Goal: Task Accomplishment & Management: Complete application form

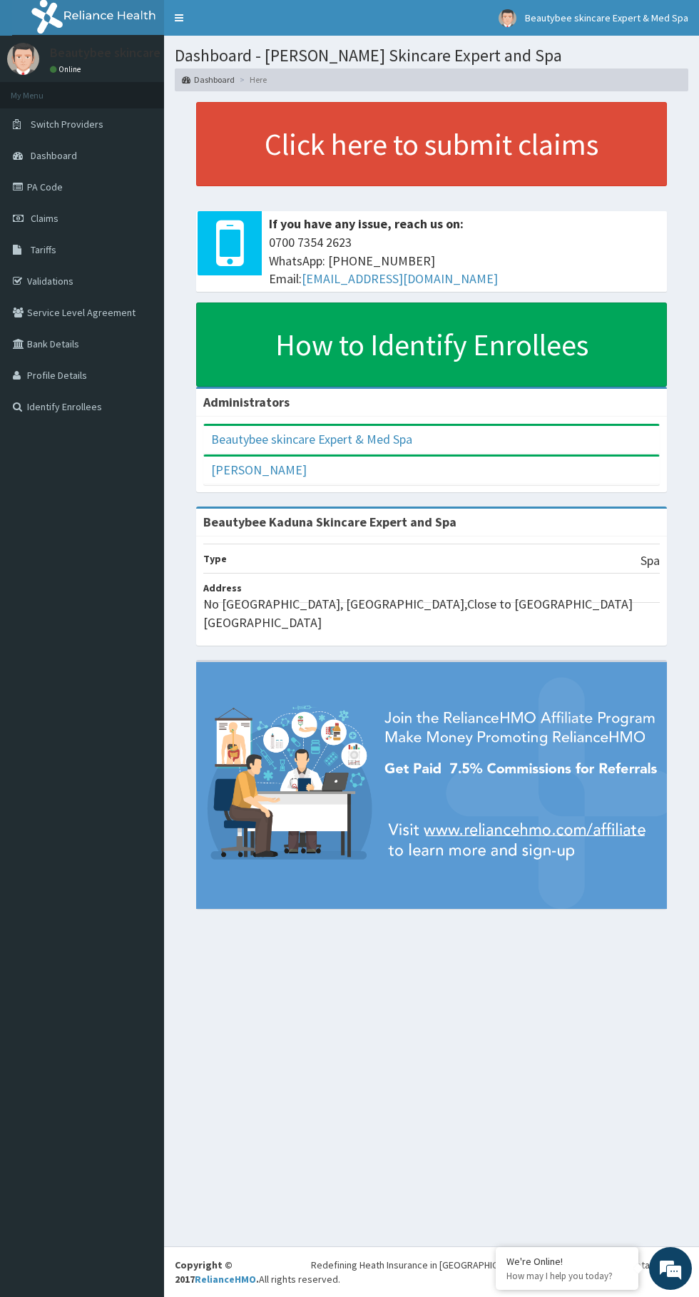
click at [18, 186] on icon at bounding box center [20, 187] width 14 height 10
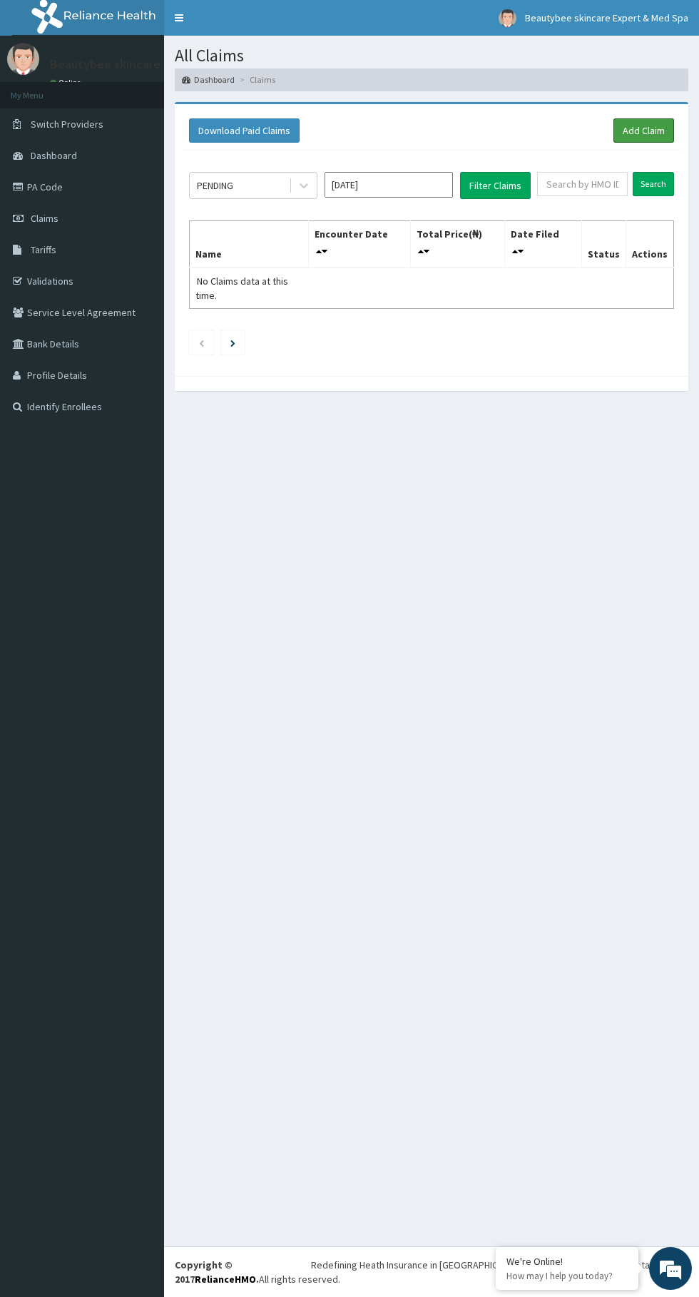
click at [659, 125] on link "Add Claim" at bounding box center [644, 130] width 61 height 24
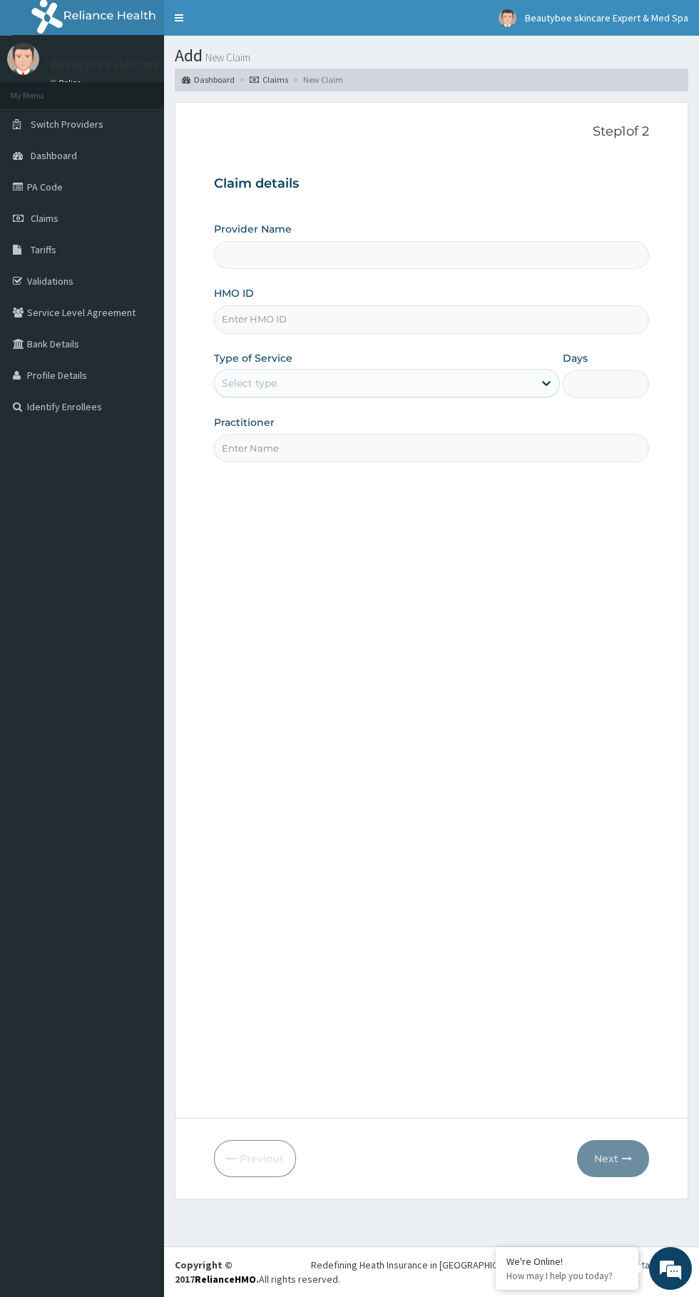
click at [359, 253] on input "Provider Name" at bounding box center [431, 255] width 435 height 28
type input "Beautybee Kaduna Skincare Expert and Spa"
type input "1"
click at [381, 320] on input "HMO ID" at bounding box center [431, 319] width 435 height 28
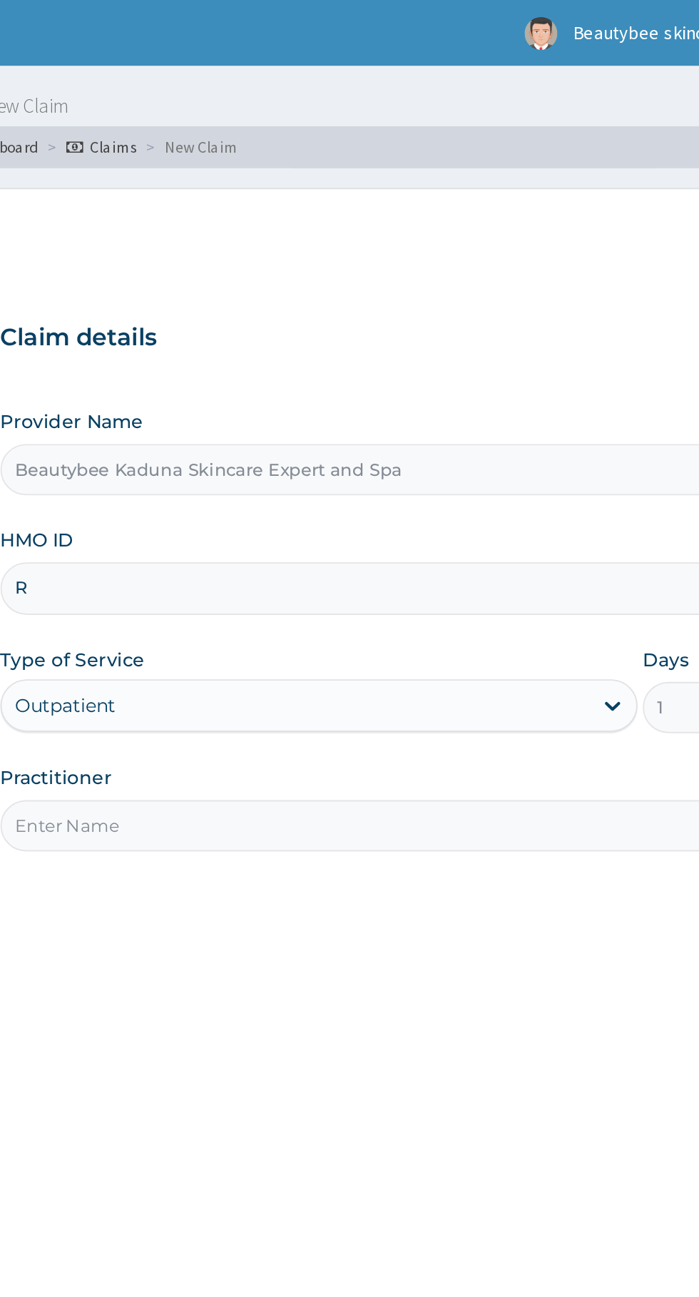
type input "RLD/10081/F"
click at [362, 388] on div "Outpatient" at bounding box center [387, 383] width 346 height 29
click at [545, 377] on div "Outpatient" at bounding box center [387, 383] width 346 height 29
click at [302, 389] on div "Outpatient" at bounding box center [387, 383] width 346 height 29
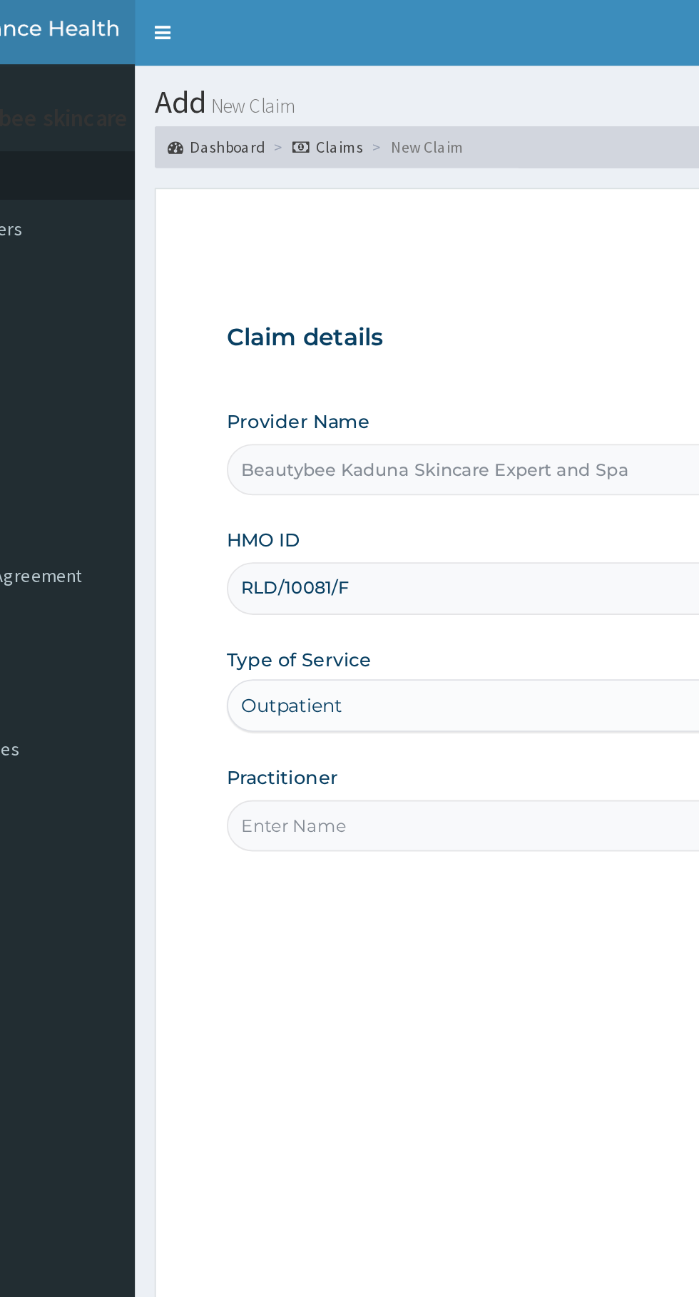
click at [315, 447] on input "Practitioner" at bounding box center [431, 448] width 435 height 28
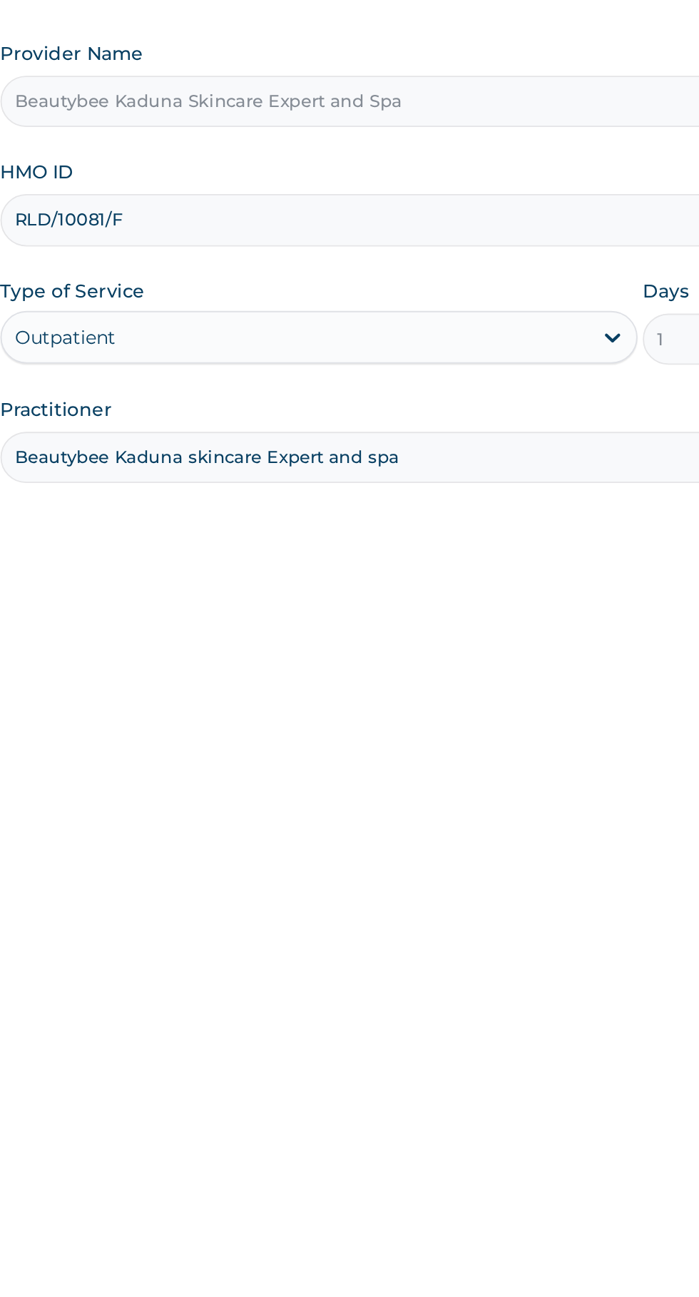
type input "Beautybee Kaduna skincare Expert and spa"
click at [307, 382] on div "Outpatient" at bounding box center [387, 383] width 346 height 29
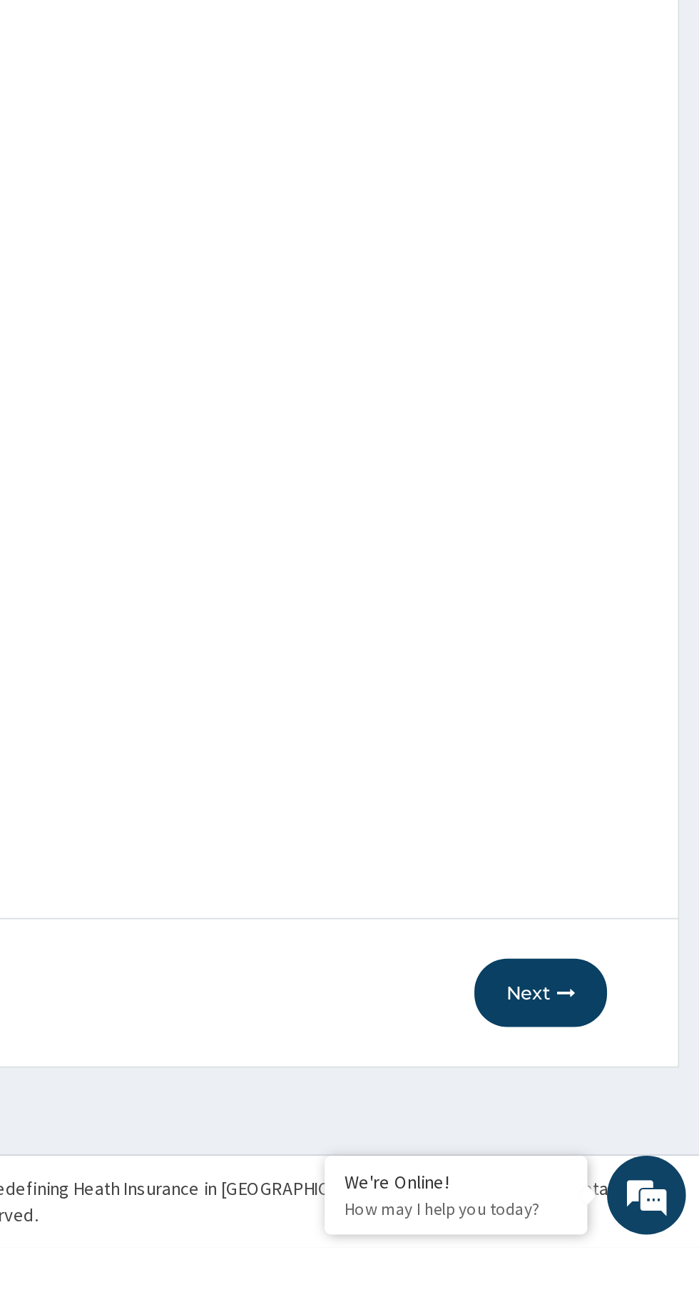
click at [625, 1164] on icon "button" at bounding box center [627, 1159] width 10 height 10
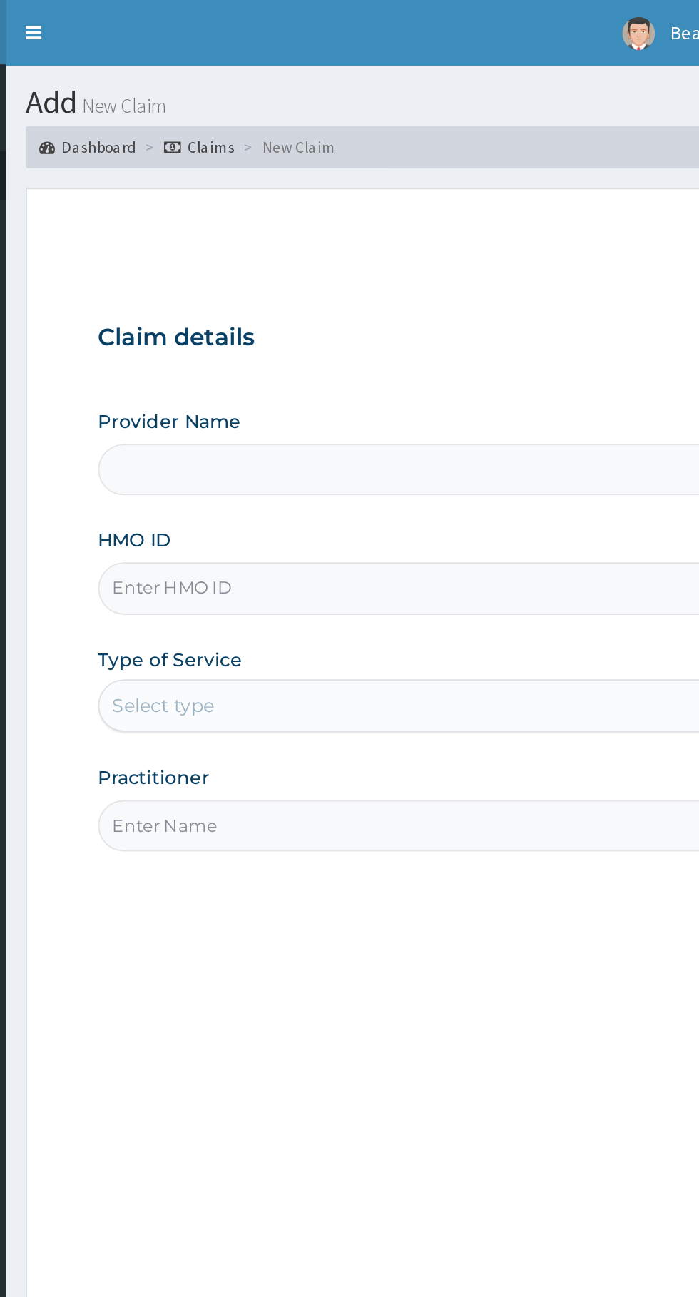
type input "Beautybee Kaduna Skincare Expert and Spa"
type input "1"
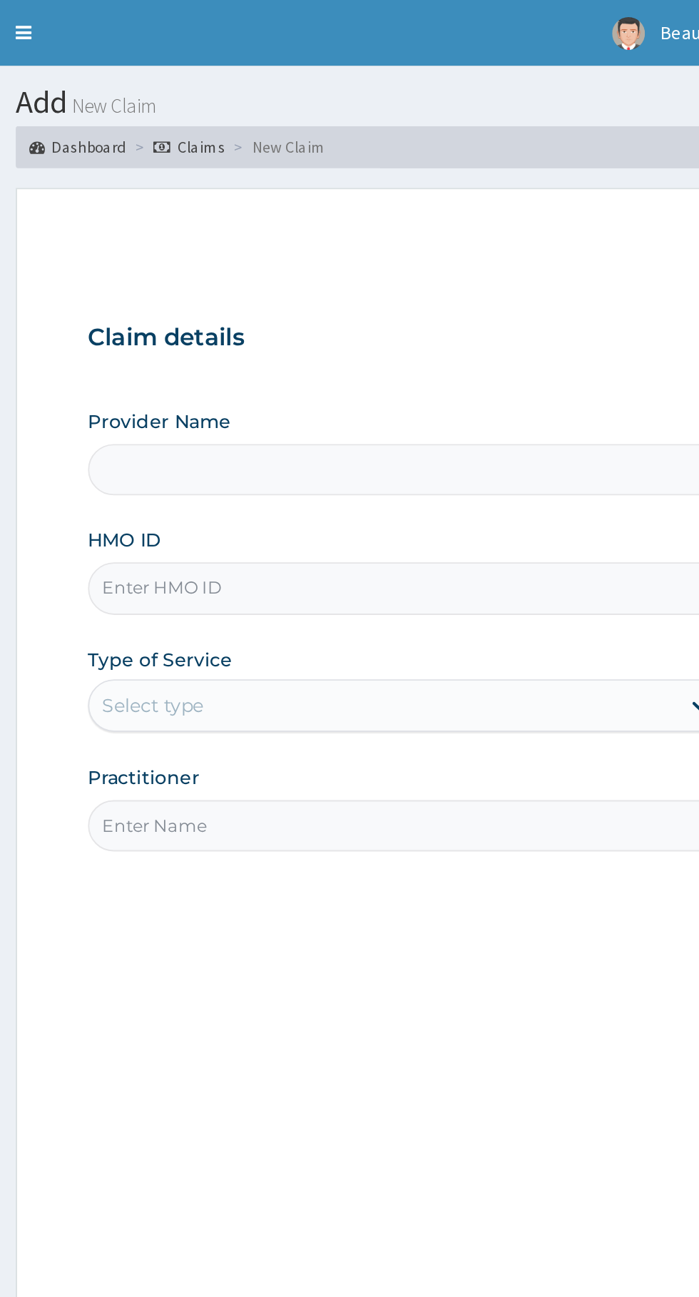
type input "Beautybee Kaduna Skincare Expert and Spa"
type input "1"
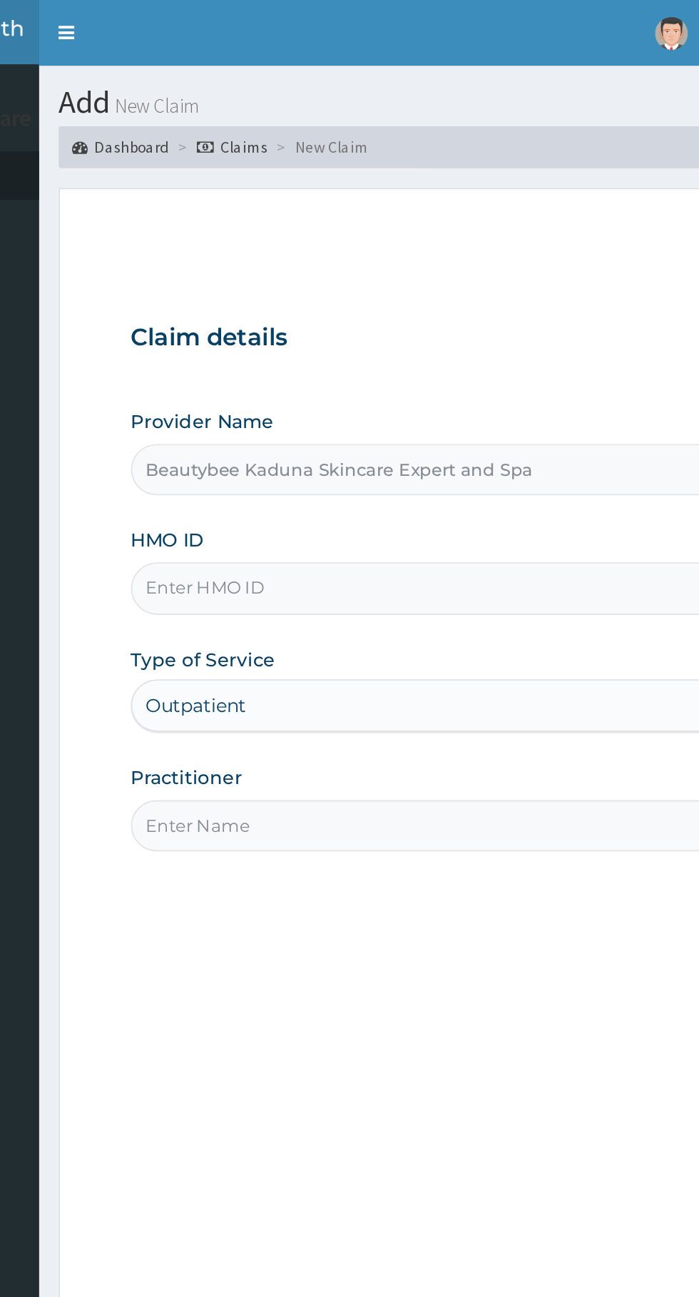
click at [359, 324] on input "HMO ID" at bounding box center [431, 319] width 435 height 28
type input "RLD/10081/F"
click at [379, 387] on div "Outpatient" at bounding box center [387, 383] width 346 height 29
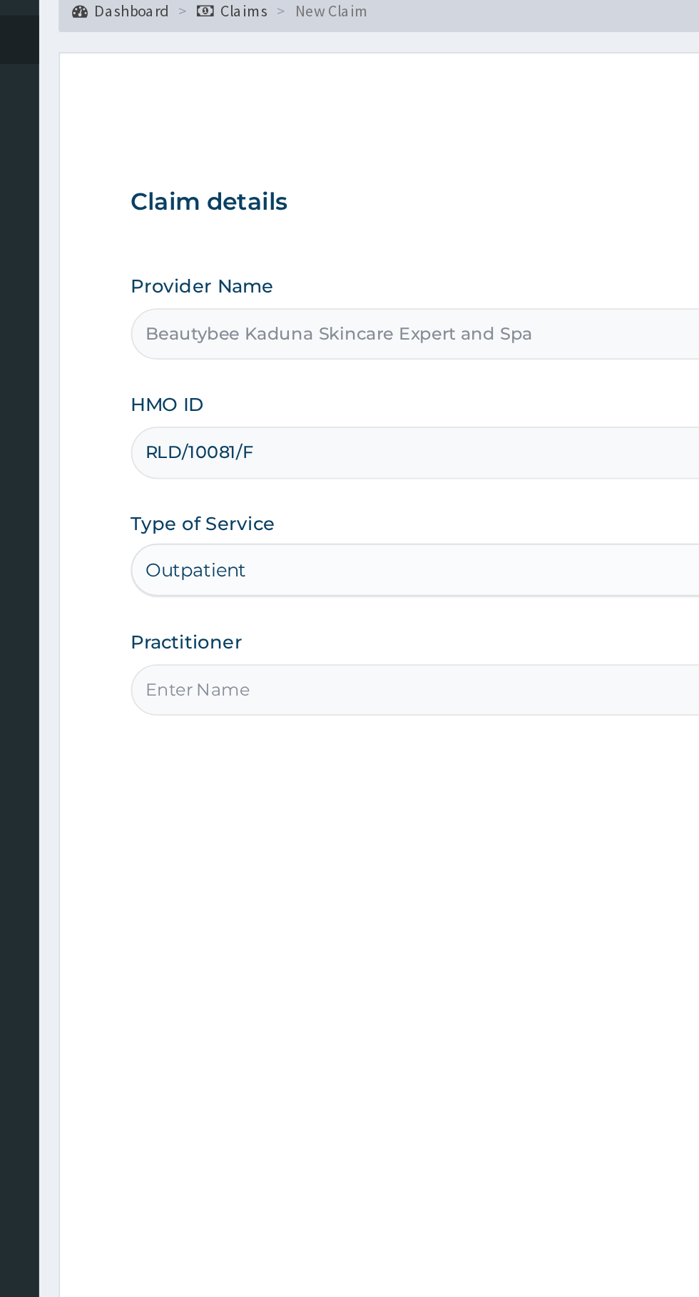
click at [342, 443] on input "Practitioner" at bounding box center [431, 448] width 435 height 28
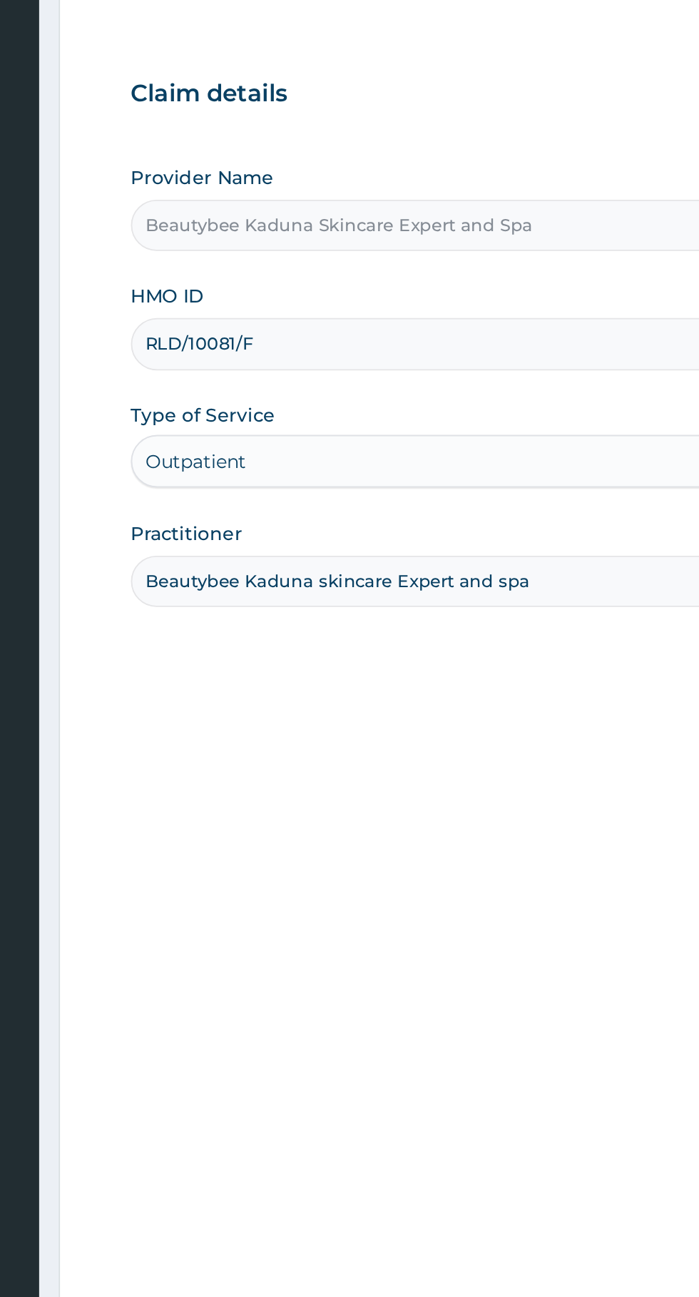
type input "Beautybee Kaduna skincare Expert and spa"
click at [418, 248] on input "Beautybee Kaduna Skincare Expert and Spa" at bounding box center [431, 255] width 435 height 28
click at [275, 250] on input "Beautybee Kaduna Skincare Expert and Spa" at bounding box center [431, 255] width 435 height 28
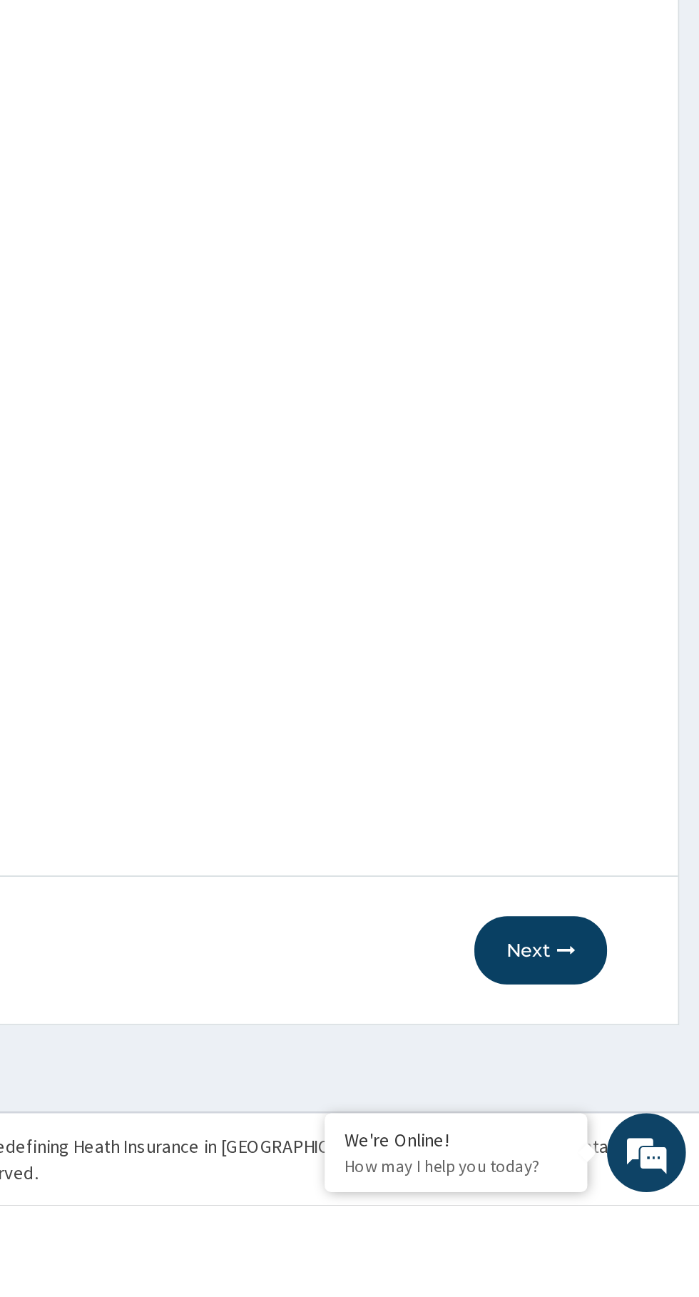
click at [622, 1177] on button "Next" at bounding box center [613, 1158] width 72 height 37
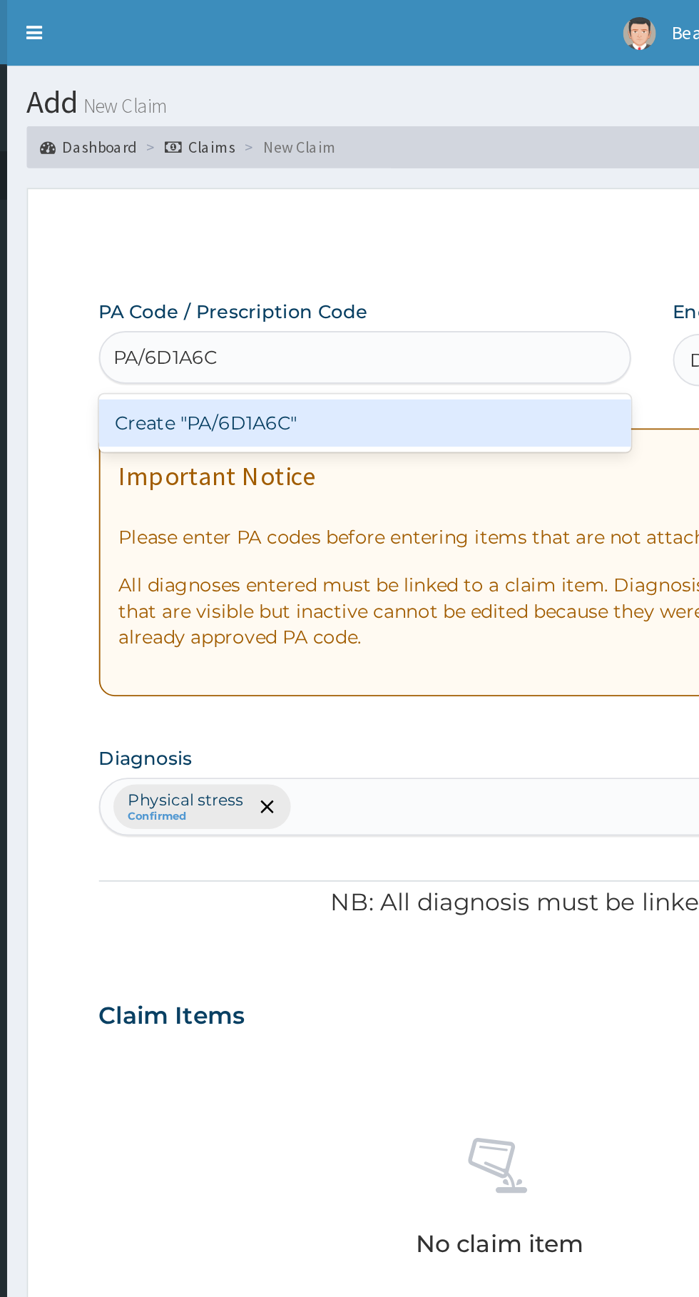
click at [392, 223] on div "Create "PA/6D1A6C"" at bounding box center [358, 230] width 289 height 26
type input "PA/6D1A6C"
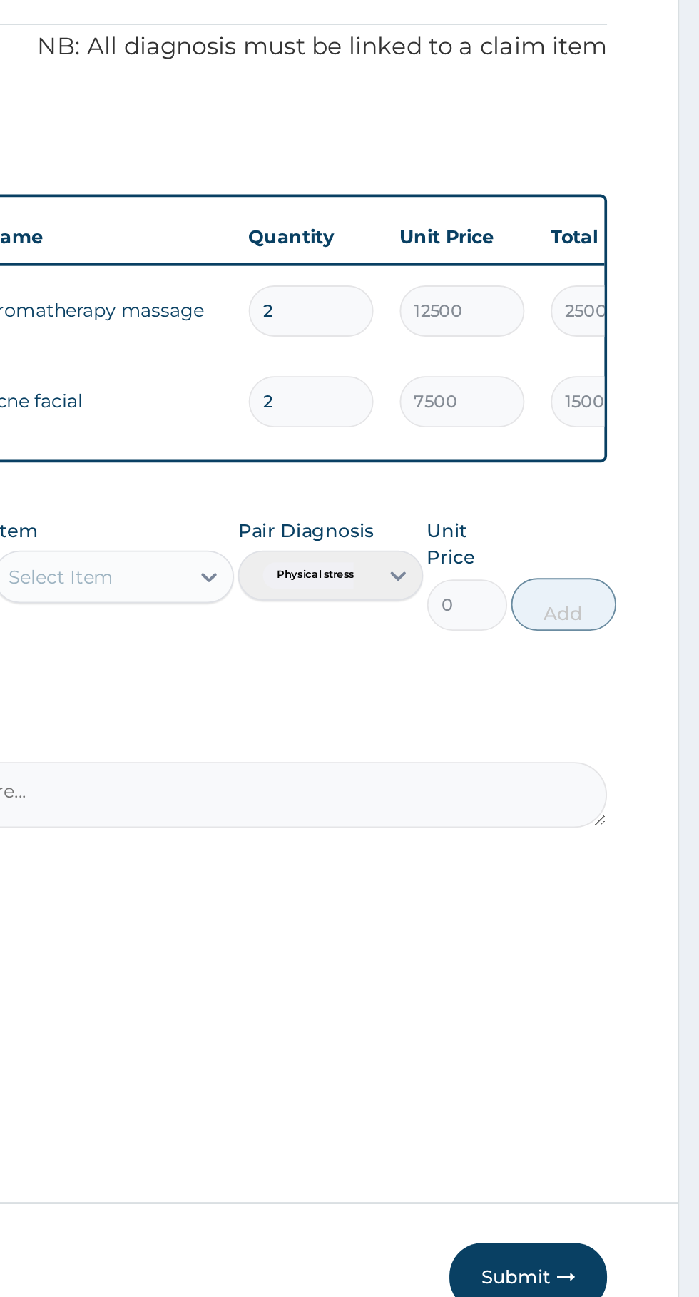
click at [485, 630] on input "2" at bounding box center [488, 634] width 68 height 28
type input "0.00"
type input "1"
type input "12500.00"
type input "1"
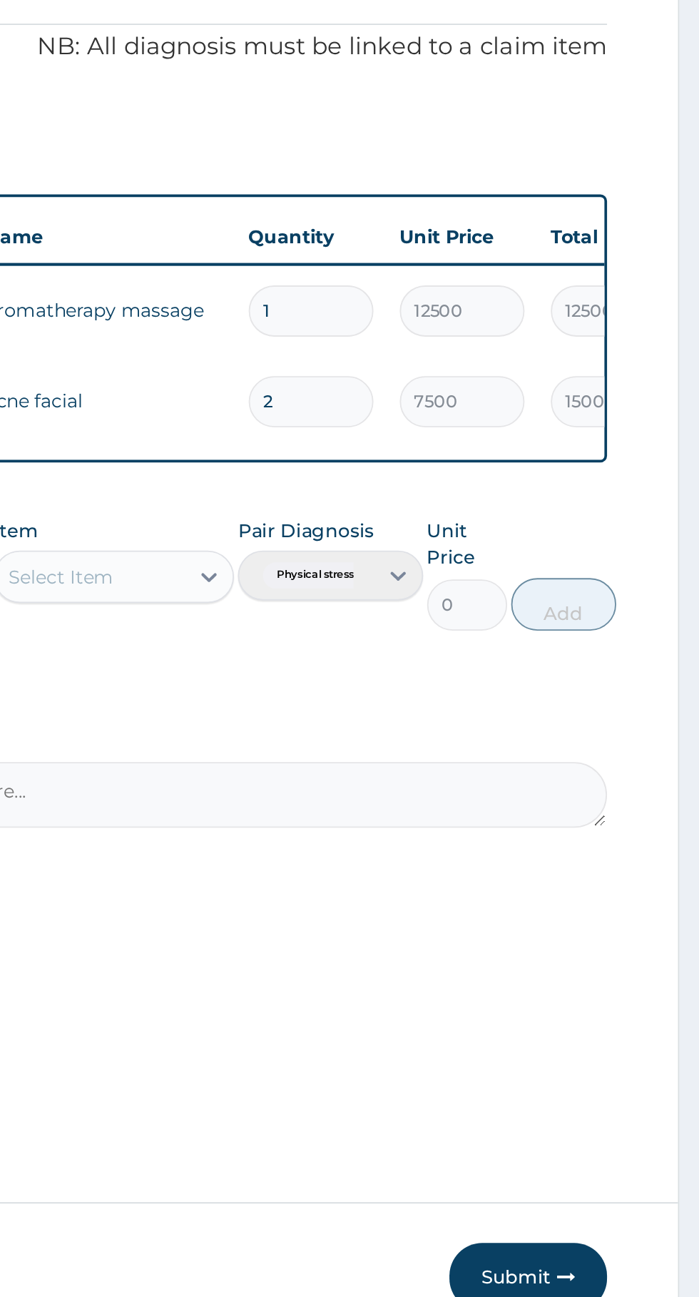
click at [489, 684] on input "2" at bounding box center [488, 683] width 68 height 28
click at [492, 681] on input "2" at bounding box center [488, 683] width 68 height 28
type input "0.00"
type input "1"
type input "7500.00"
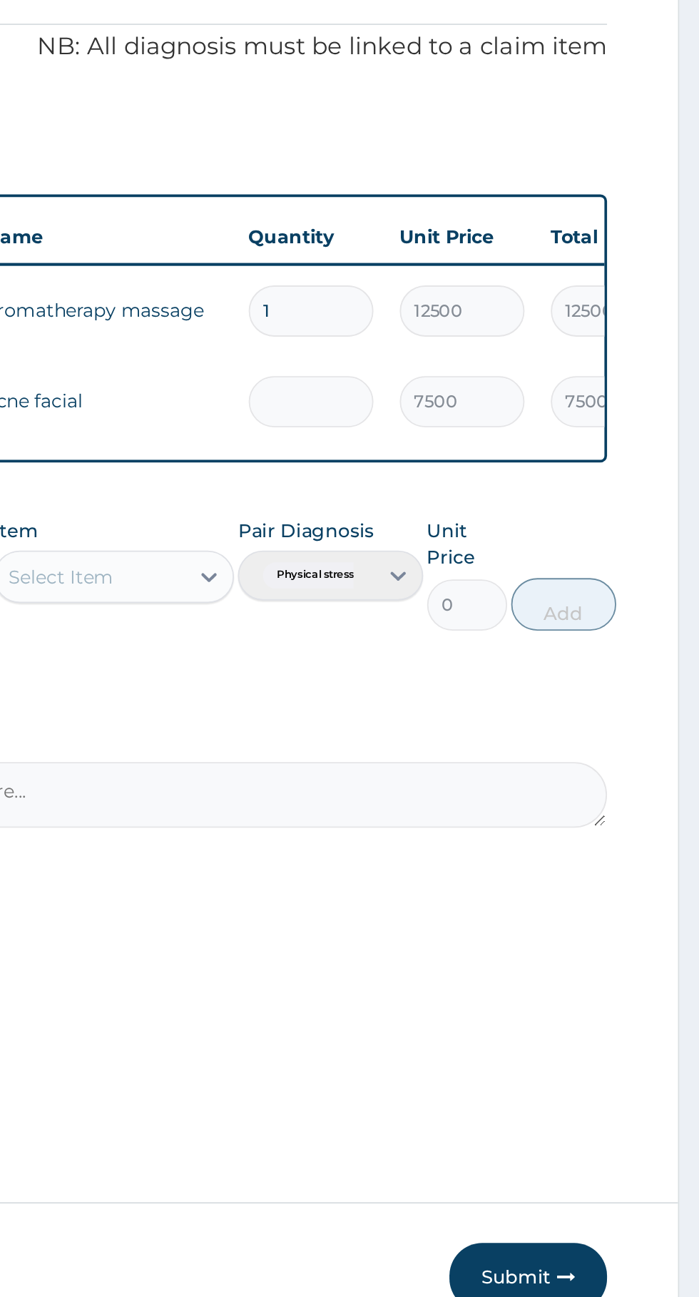
type input "0.00"
type input "2"
type input "15000.00"
click at [484, 636] on input "1" at bounding box center [488, 634] width 68 height 28
type input "0.00"
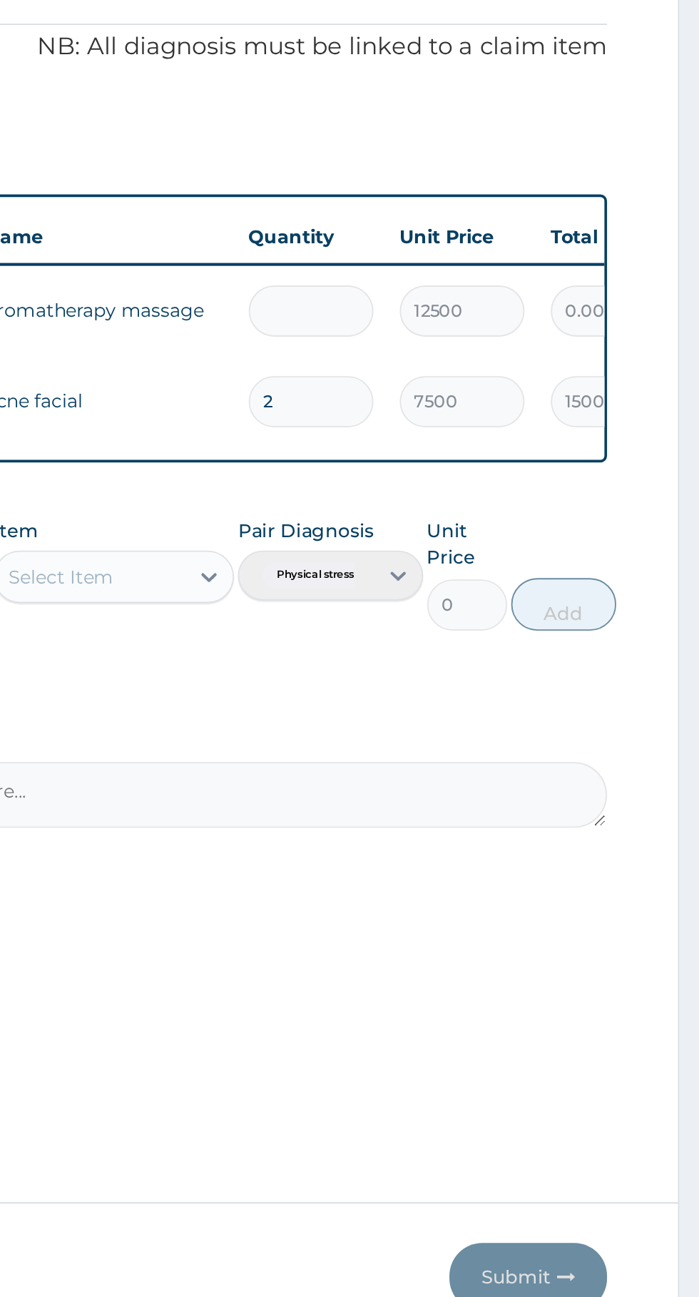
type input "2"
type input "25000.00"
type input "0.00"
type input "1"
type input "12500.00"
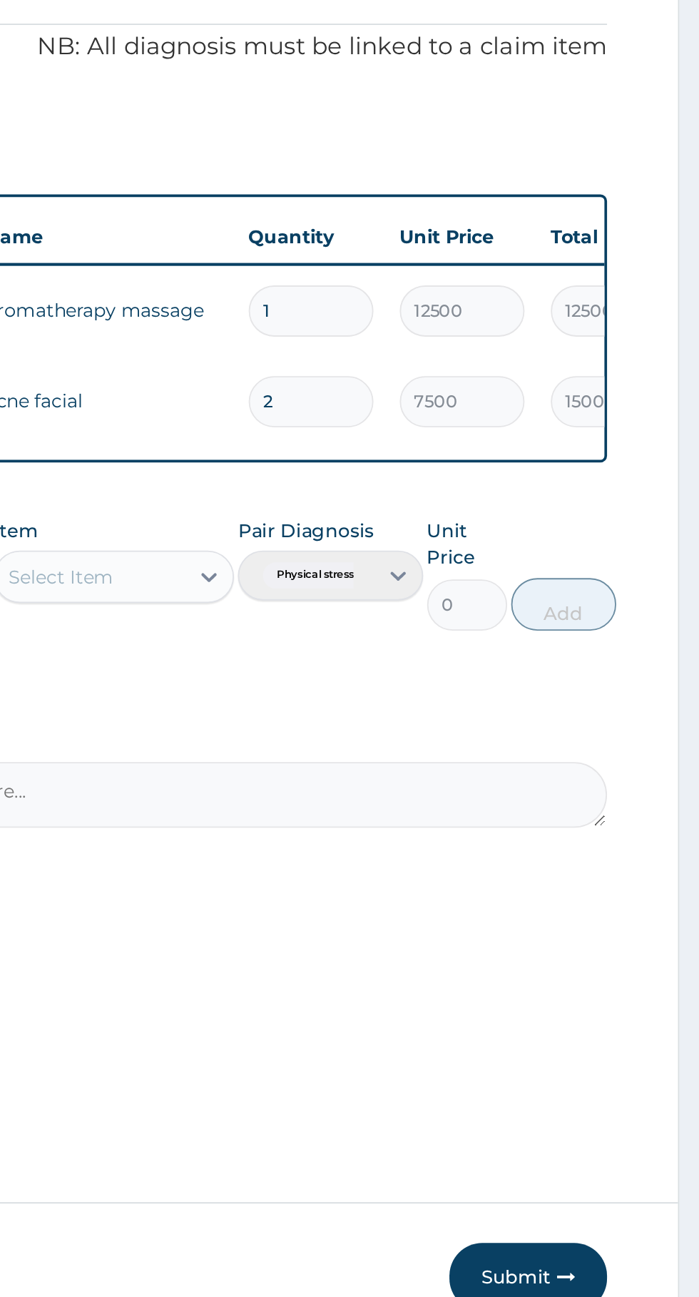
click at [490, 685] on input "2" at bounding box center [488, 683] width 68 height 28
type input "0.00"
type input "1"
type input "7500.00"
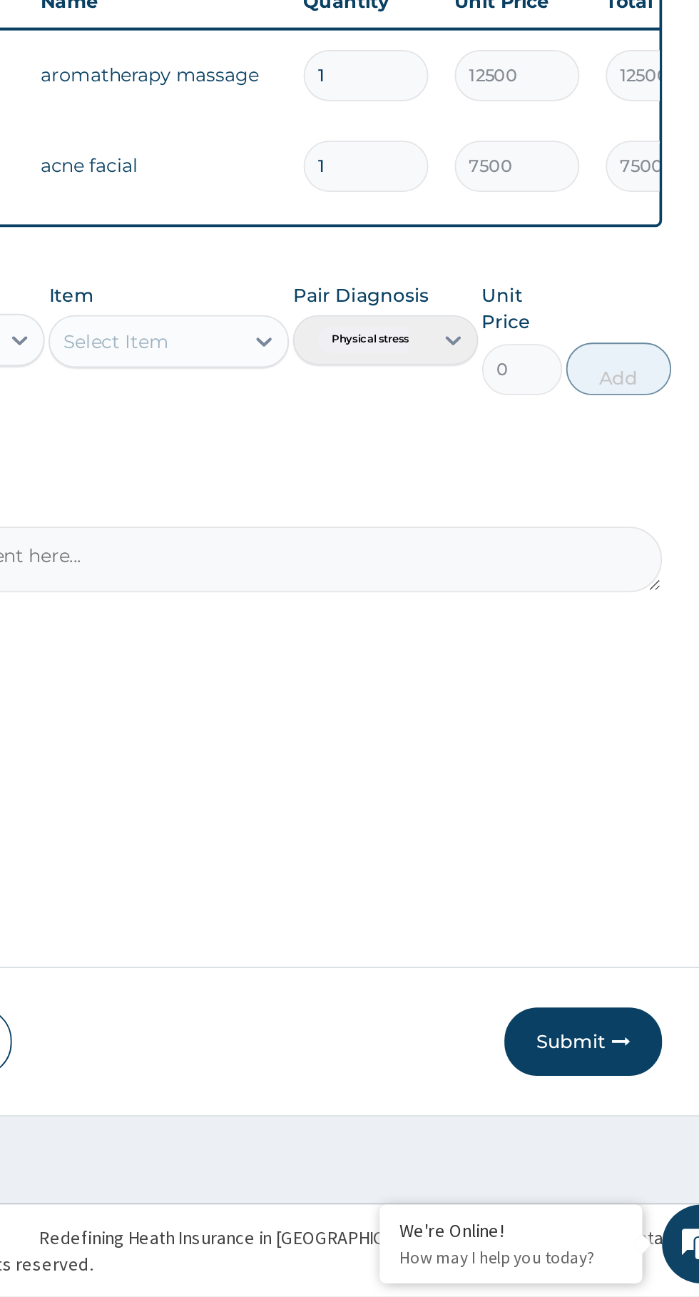
click at [620, 1158] on button "Submit" at bounding box center [607, 1158] width 86 height 37
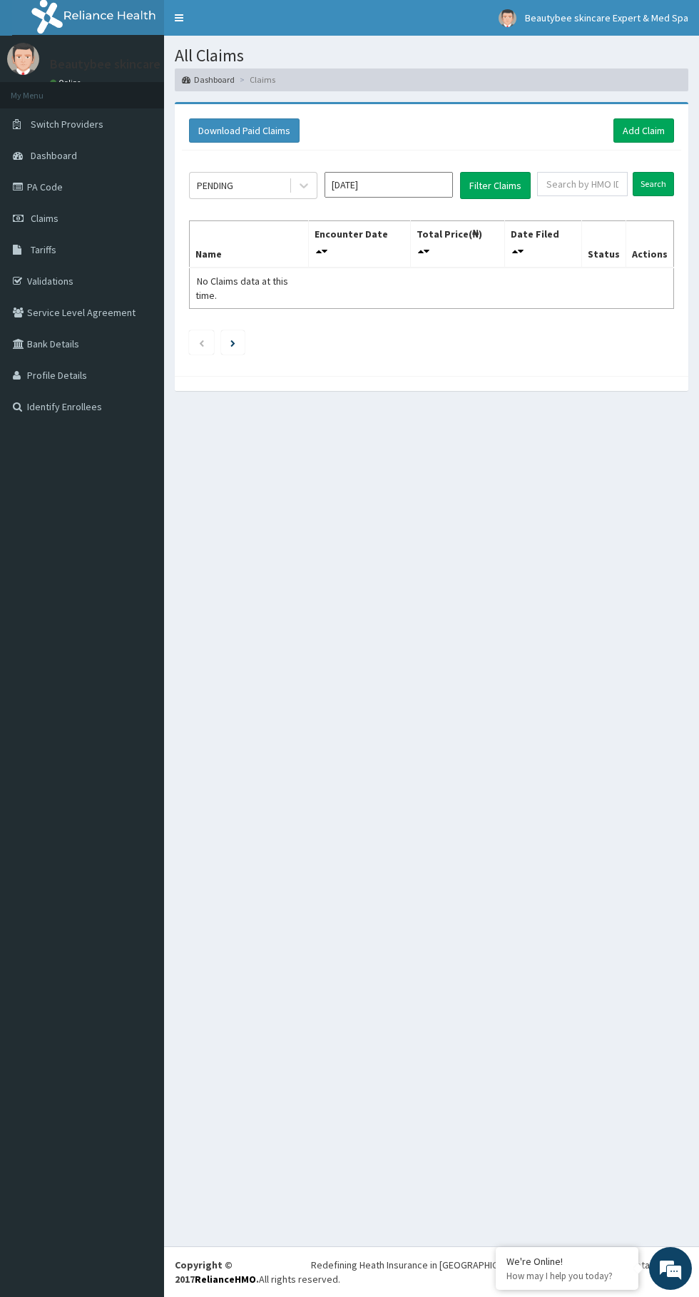
click at [73, 272] on link "Validations" at bounding box center [82, 280] width 164 height 31
